Goal: Transaction & Acquisition: Purchase product/service

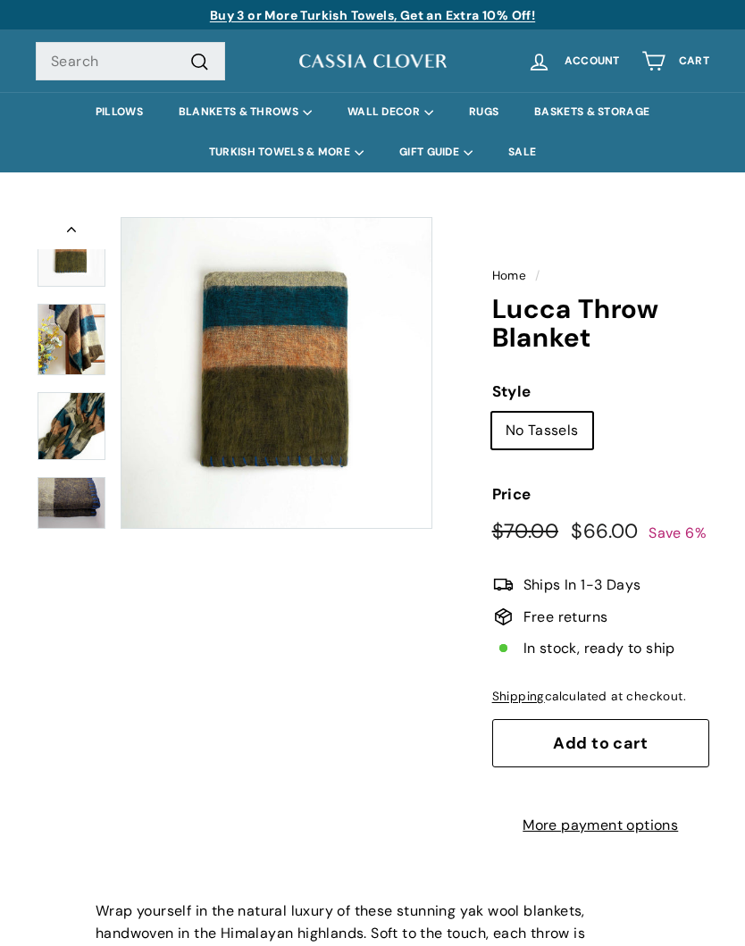
scroll to position [171, 0]
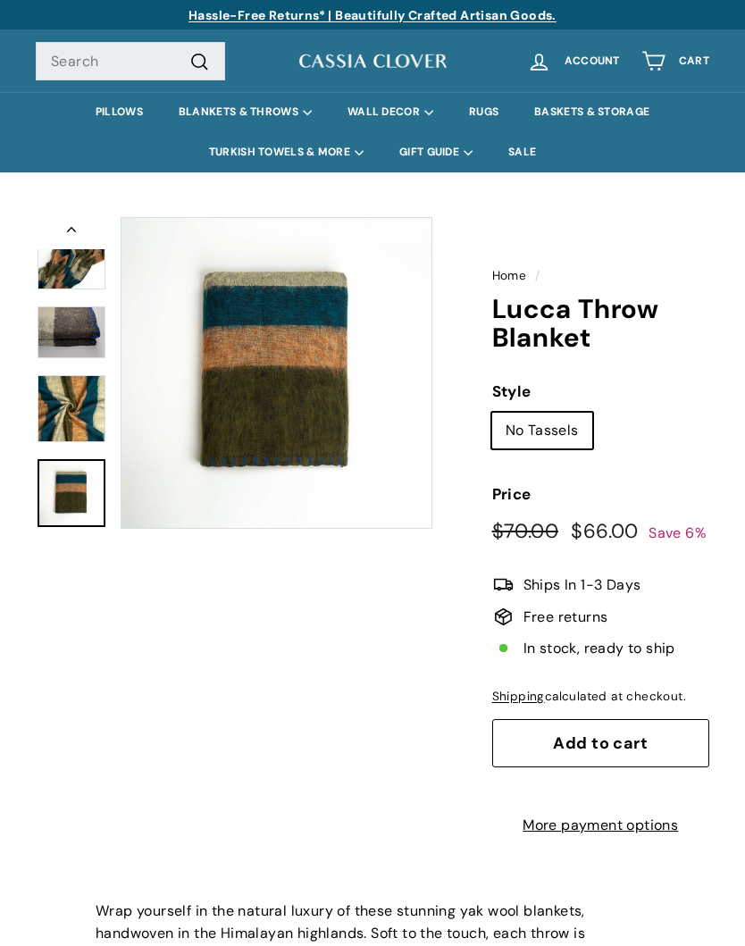
click at [119, 111] on link "PILLOWS" at bounding box center [119, 112] width 83 height 40
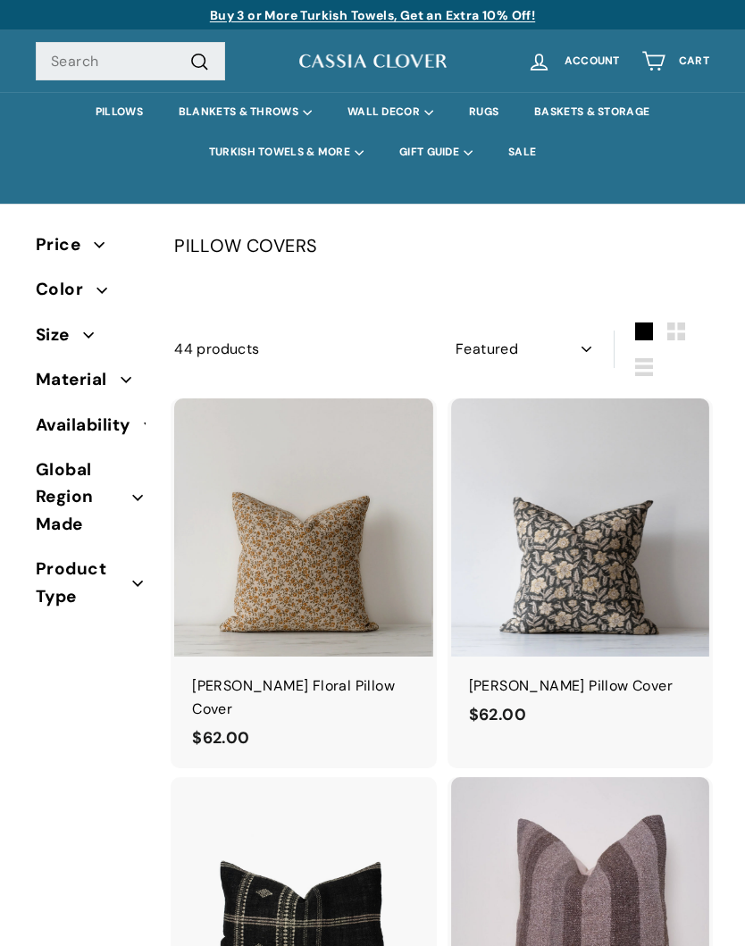
select select "manual"
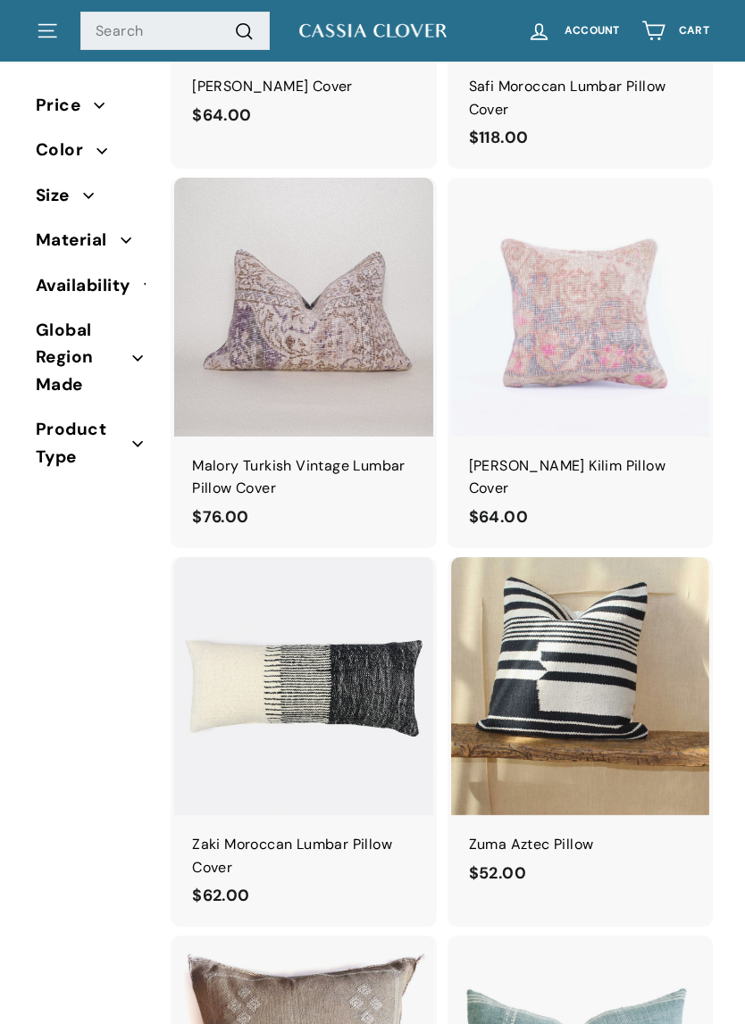
scroll to position [2094, 0]
click at [254, 371] on img at bounding box center [303, 306] width 258 height 258
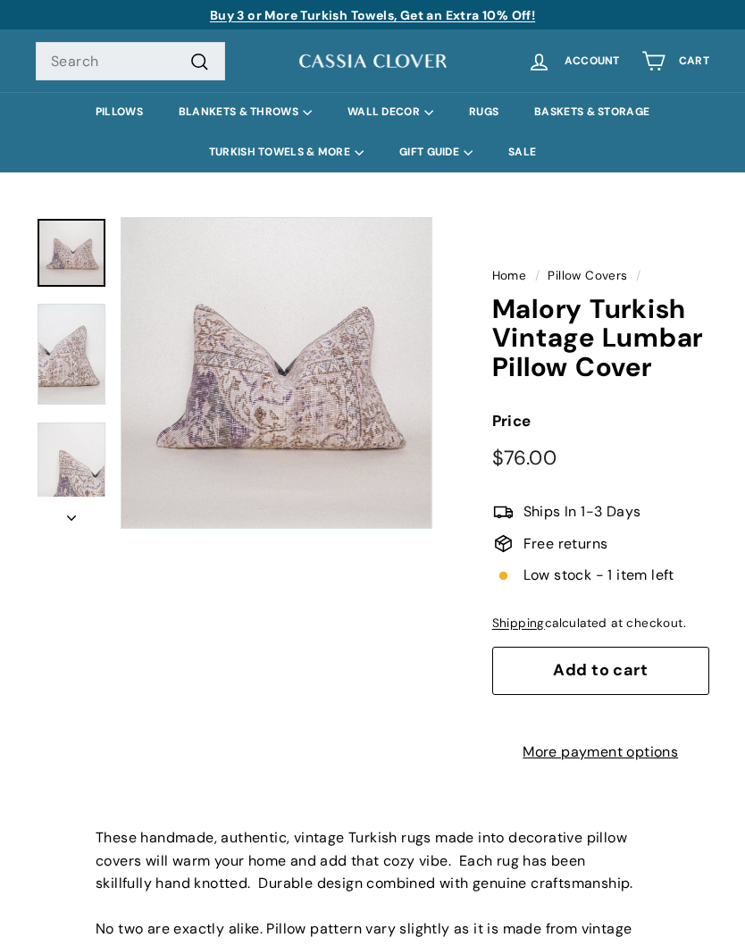
click at [65, 355] on img at bounding box center [72, 354] width 68 height 101
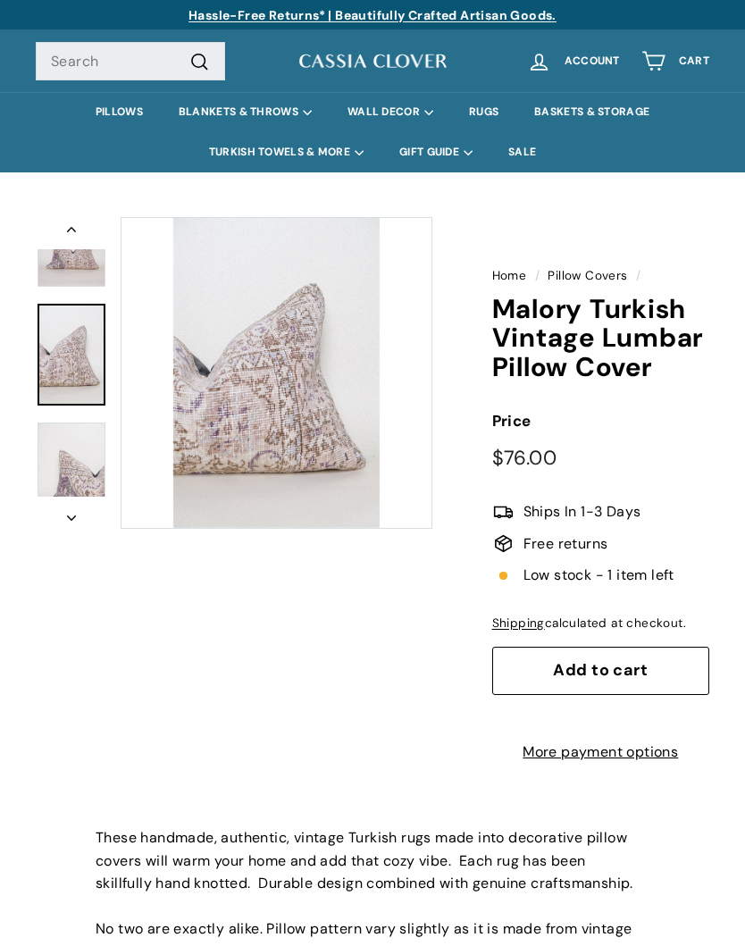
click at [78, 472] on img at bounding box center [72, 472] width 68 height 101
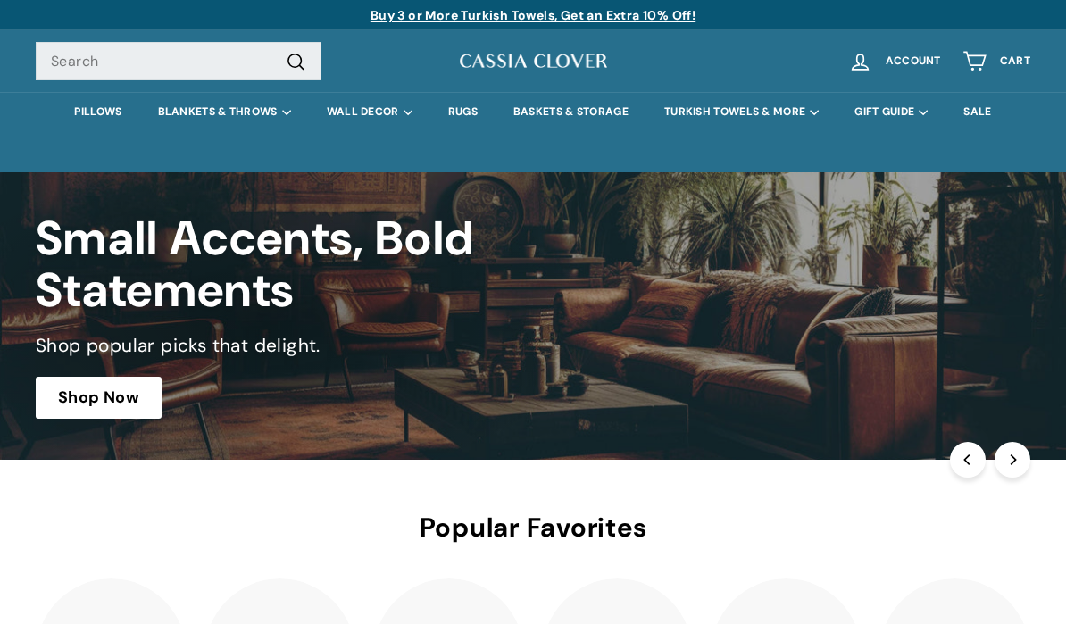
click at [101, 115] on link "PILLOWS" at bounding box center [97, 112] width 83 height 40
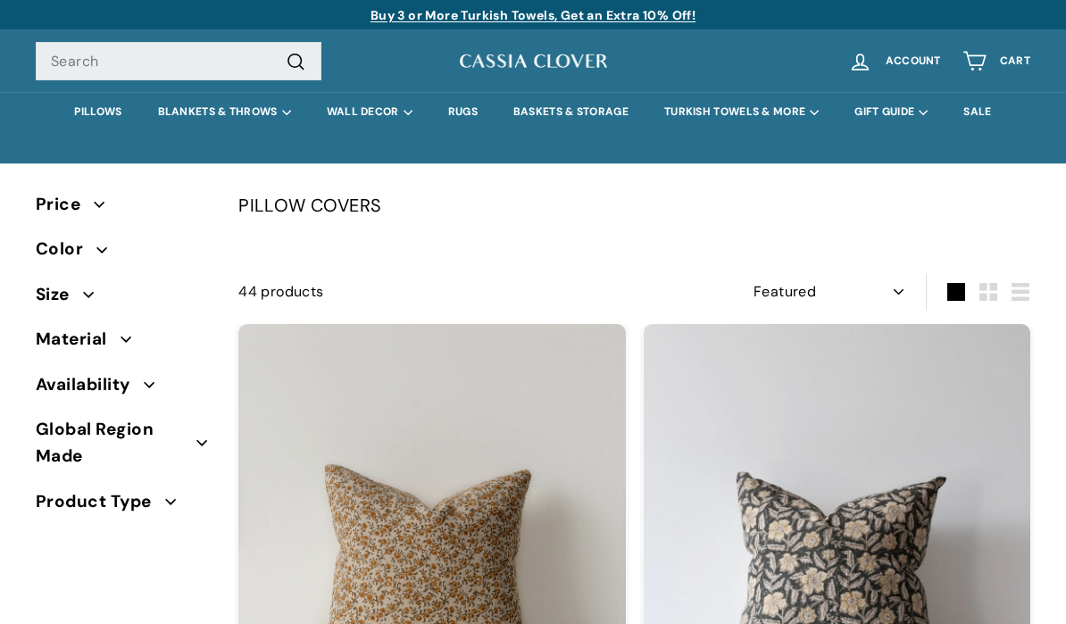
select select "manual"
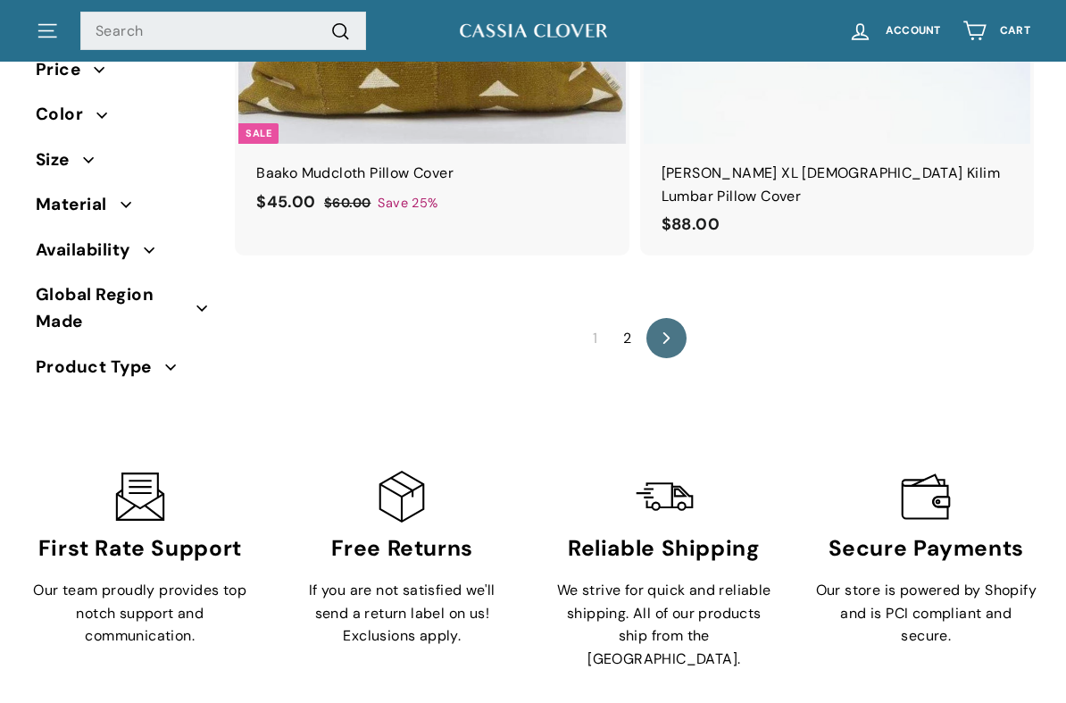
scroll to position [9855, 0]
click at [628, 323] on link "2" at bounding box center [627, 337] width 29 height 29
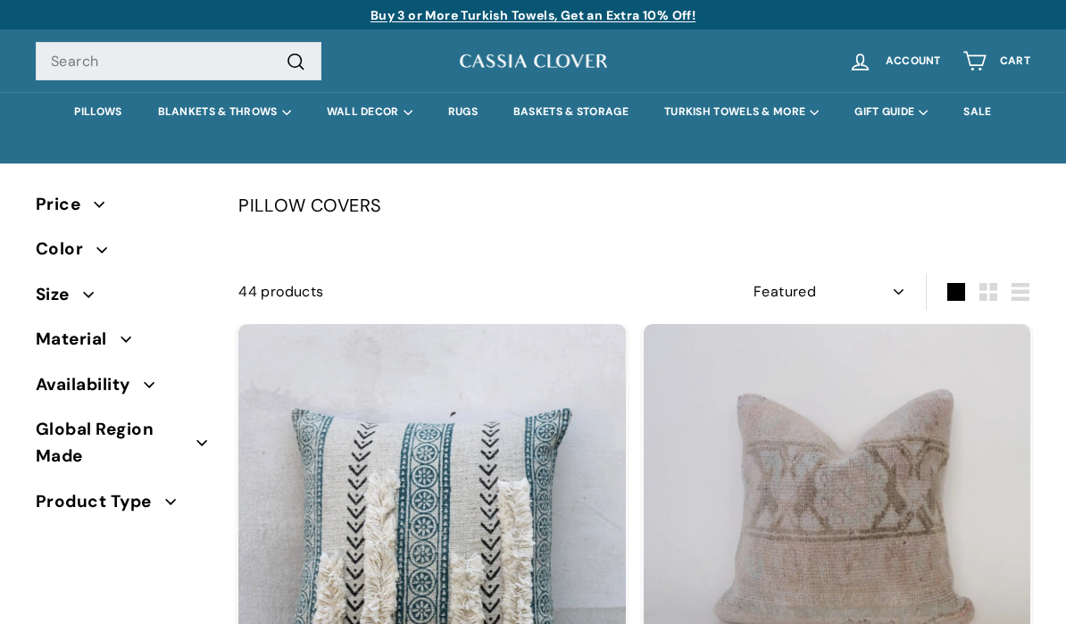
select select "manual"
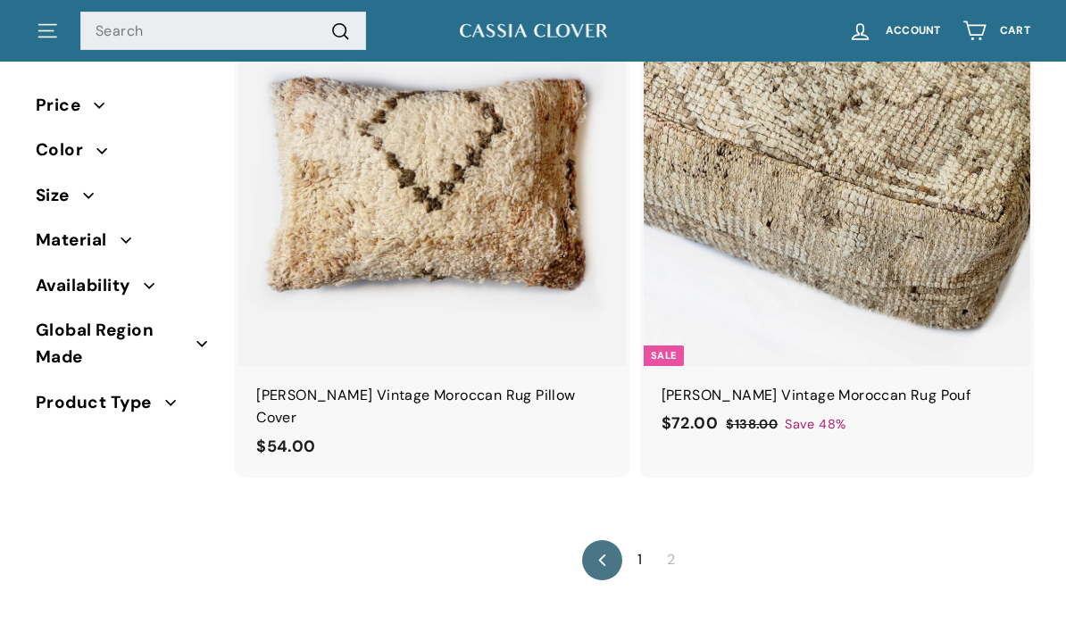
scroll to position [827, 0]
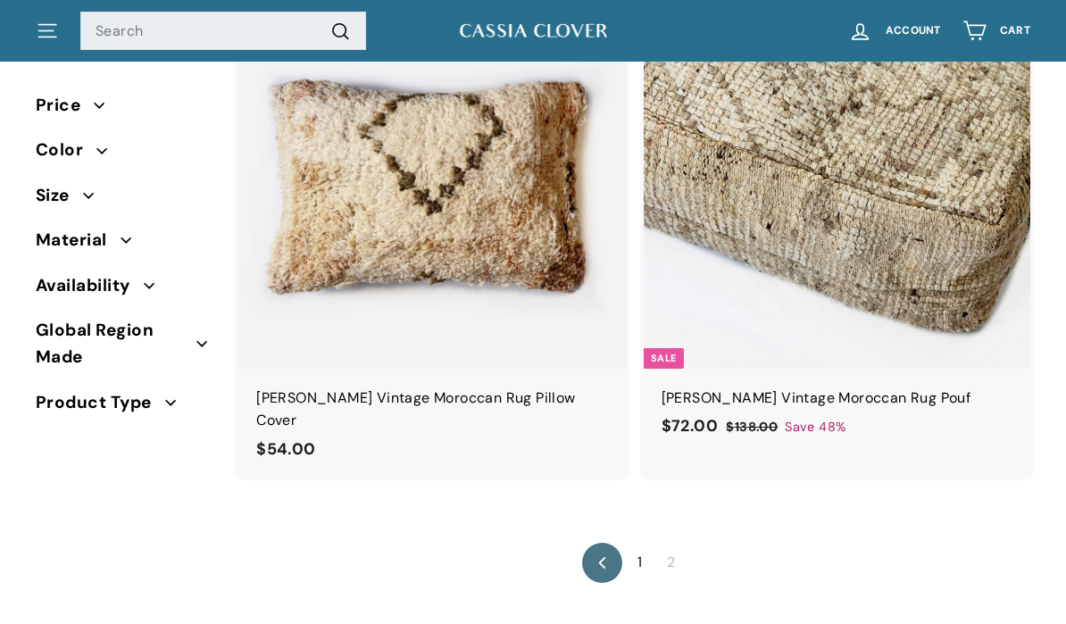
click at [646, 548] on link "1" at bounding box center [640, 562] width 26 height 29
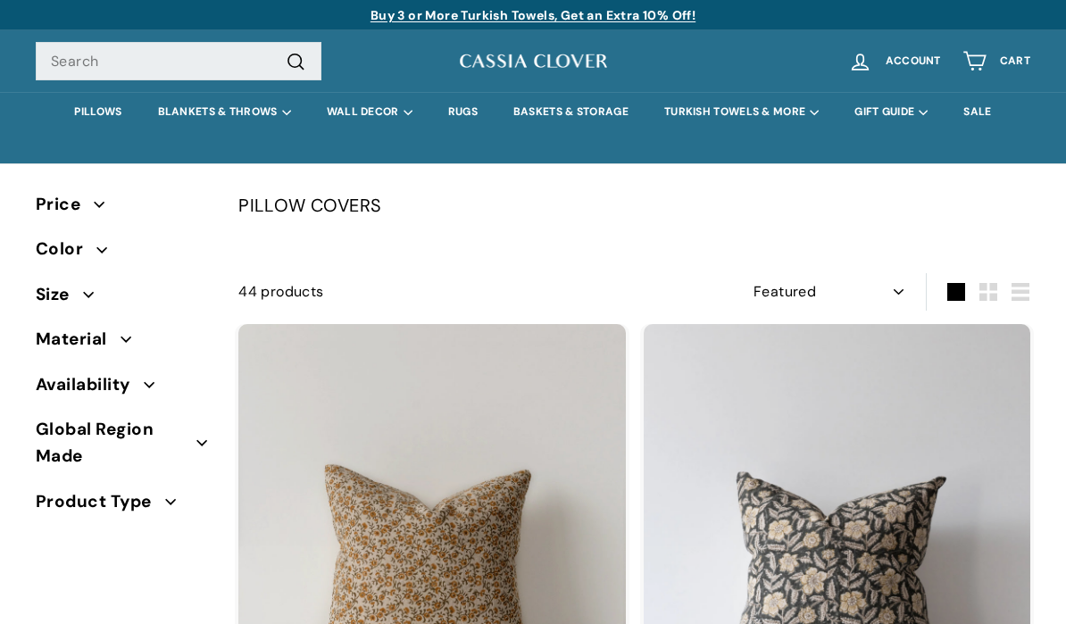
select select "manual"
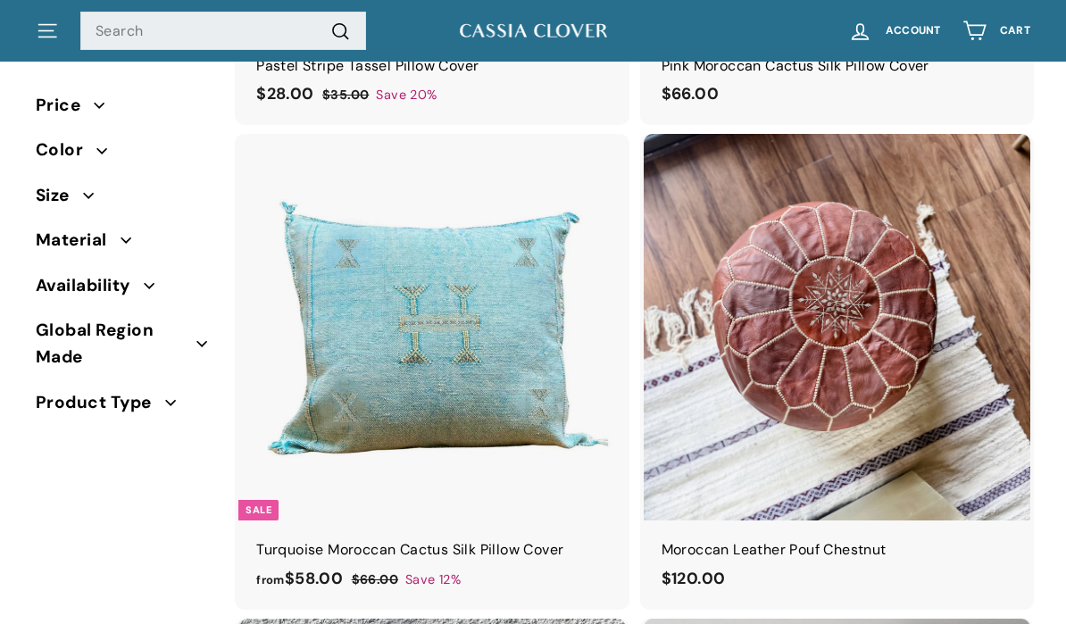
scroll to position [8476, 0]
